Goal: Task Accomplishment & Management: Complete application form

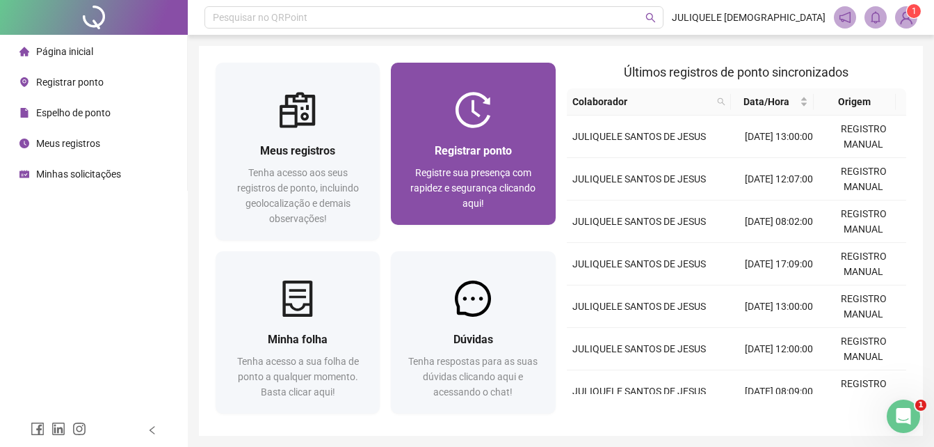
click at [430, 172] on span "Registre sua presença com rapidez e segurança clicando aqui!" at bounding box center [473, 188] width 125 height 42
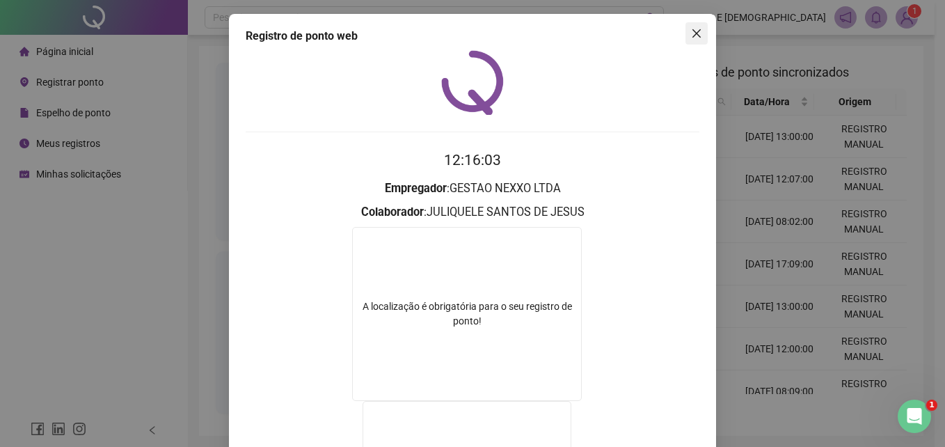
click at [699, 29] on span "Close" at bounding box center [696, 33] width 22 height 11
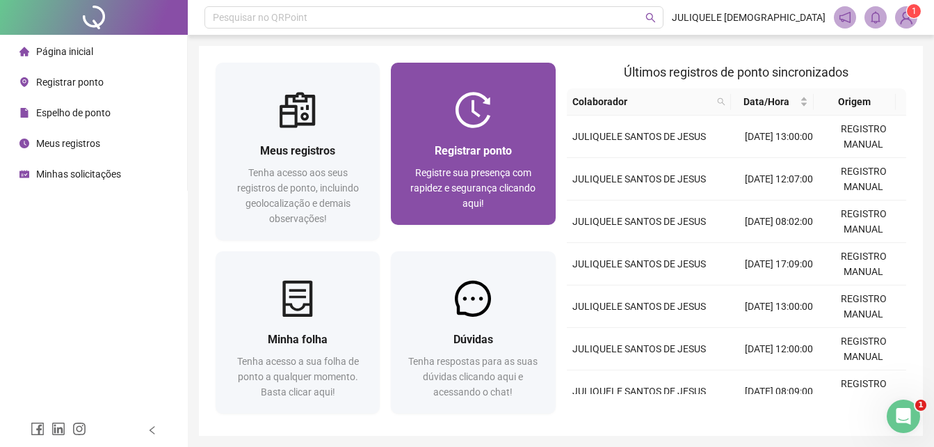
click at [510, 129] on div "Registrar ponto Registre sua presença com rapidez e segurança clicando aqui!" at bounding box center [473, 176] width 164 height 97
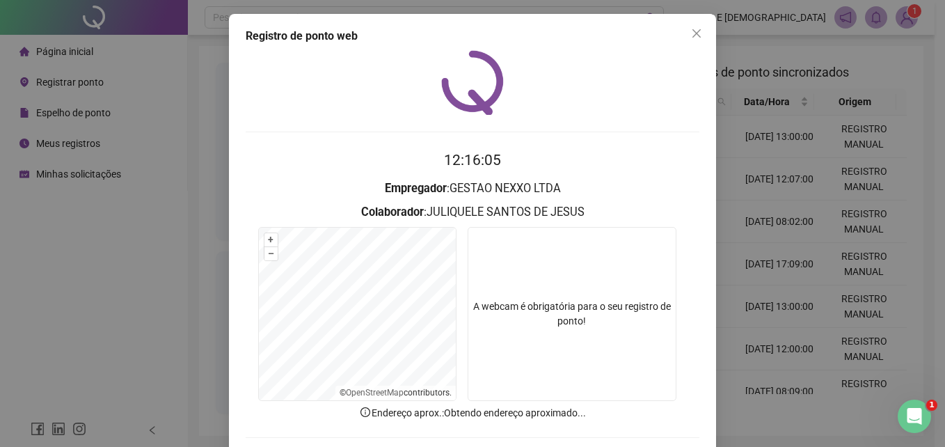
scroll to position [66, 0]
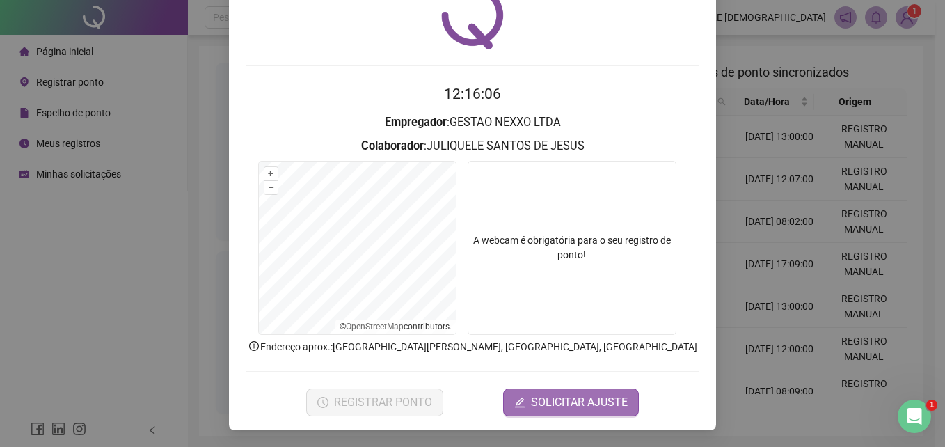
click at [589, 410] on span "SOLICITAR AJUSTE" at bounding box center [579, 402] width 97 height 17
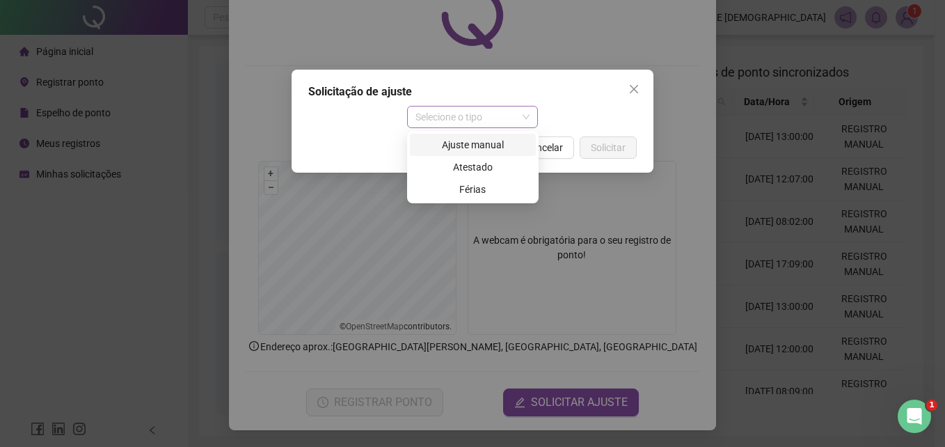
click at [477, 109] on span "Selecione o tipo" at bounding box center [472, 116] width 115 height 21
click at [475, 145] on div "Ajuste manual" at bounding box center [472, 144] width 109 height 15
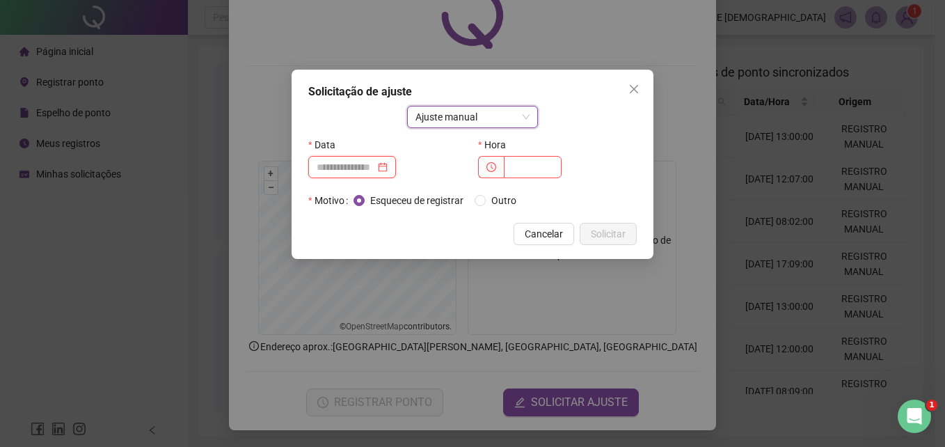
click at [375, 166] on input at bounding box center [346, 166] width 58 height 15
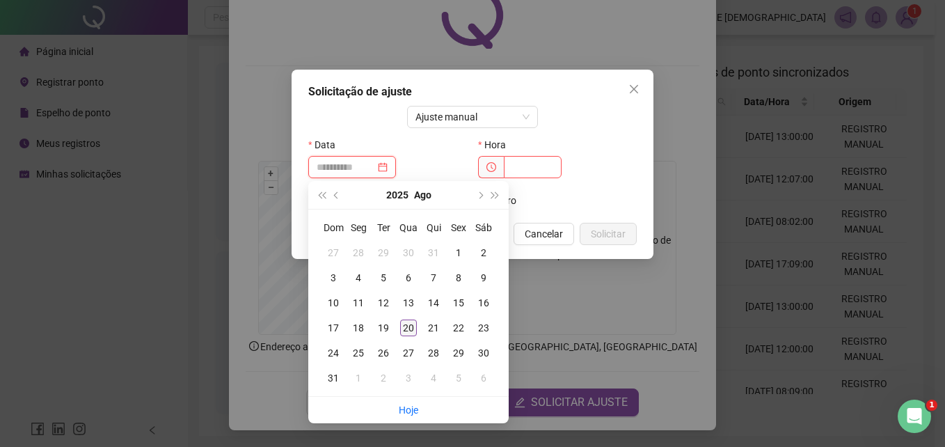
type input "**********"
drag, startPoint x: 412, startPoint y: 328, endPoint x: 432, endPoint y: 258, distance: 72.4
click at [411, 326] on div "20" at bounding box center [408, 327] width 17 height 17
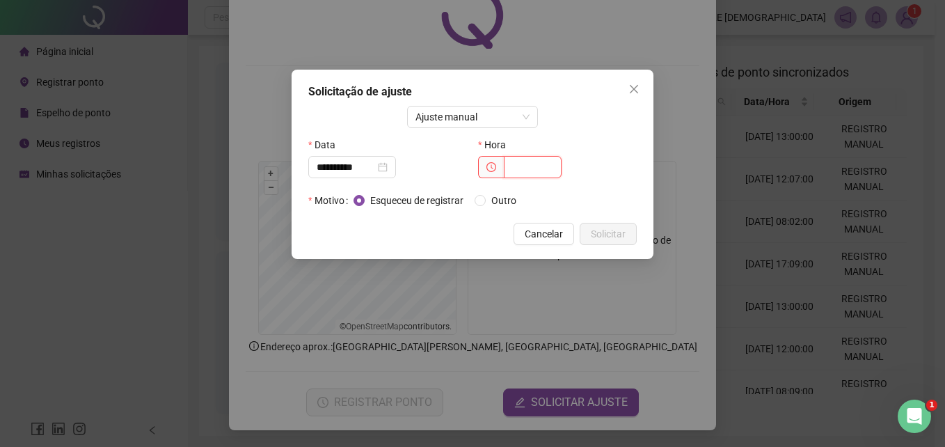
click at [524, 168] on input "text" at bounding box center [533, 167] width 58 height 22
type input "*****"
click at [495, 204] on span "Outro" at bounding box center [504, 200] width 36 height 15
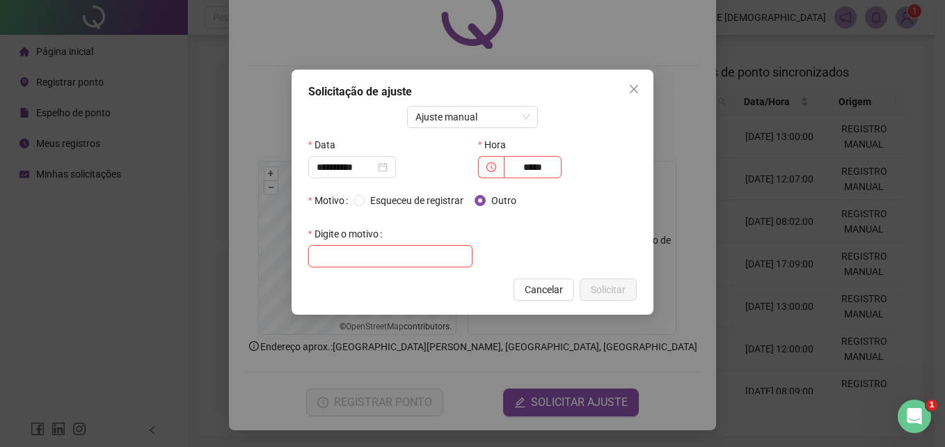
click at [399, 255] on input "text" at bounding box center [390, 256] width 164 height 22
type input "*"
type input "**********"
click at [622, 294] on span "Solicitar" at bounding box center [608, 289] width 35 height 15
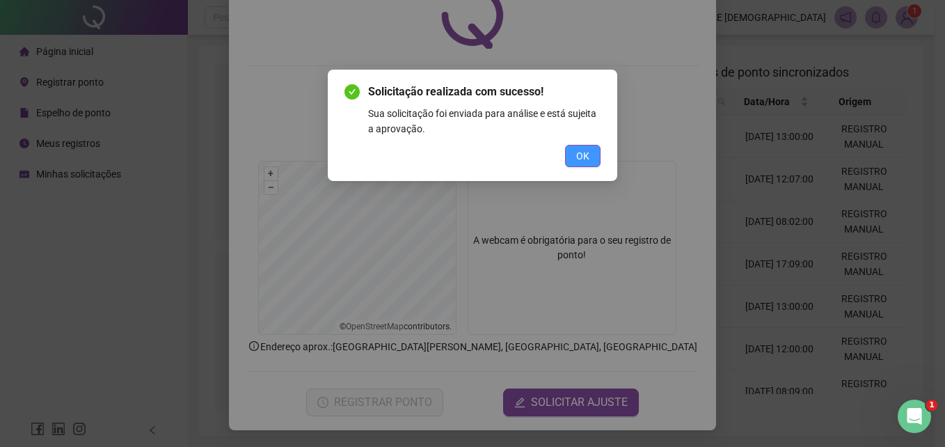
click at [599, 154] on button "OK" at bounding box center [582, 156] width 35 height 22
